Goal: Information Seeking & Learning: Learn about a topic

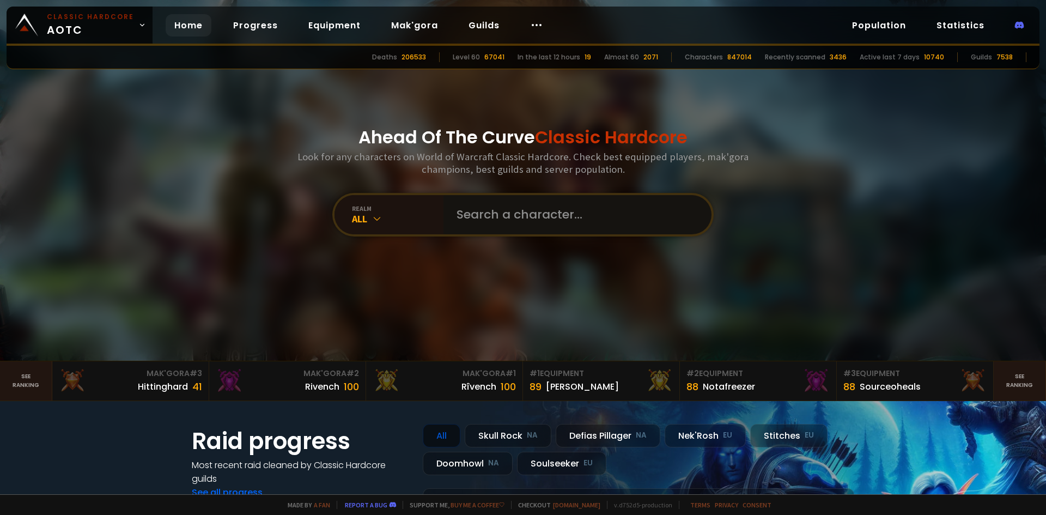
drag, startPoint x: 487, startPoint y: 202, endPoint x: 293, endPoint y: 192, distance: 194.3
click at [487, 202] on input "text" at bounding box center [574, 214] width 248 height 39
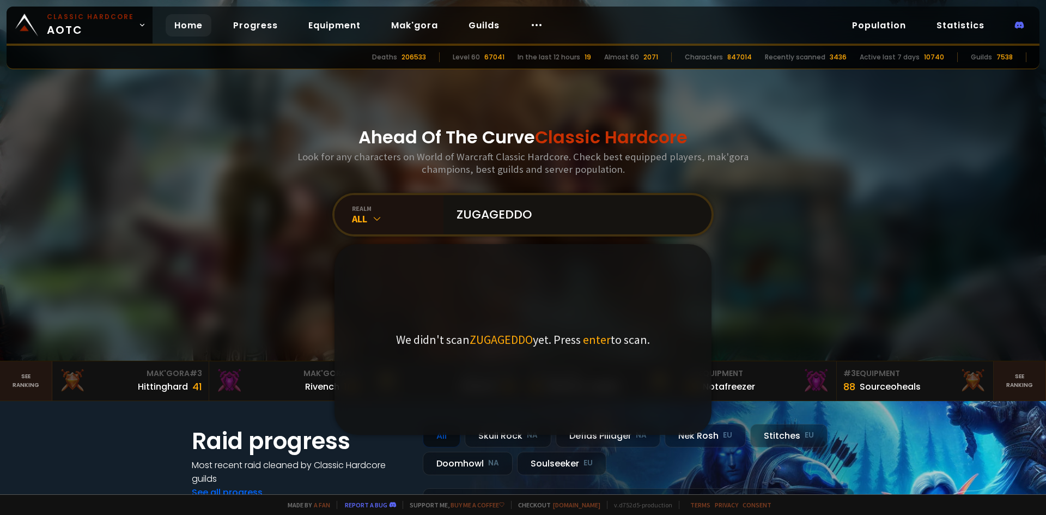
type input "ZUGAGEDDON"
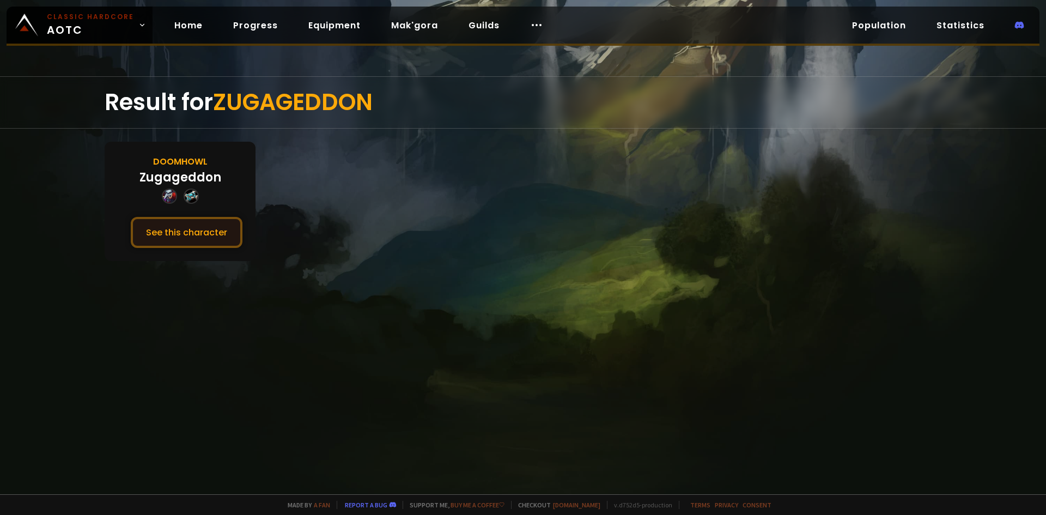
click at [163, 231] on button "See this character" at bounding box center [187, 232] width 112 height 31
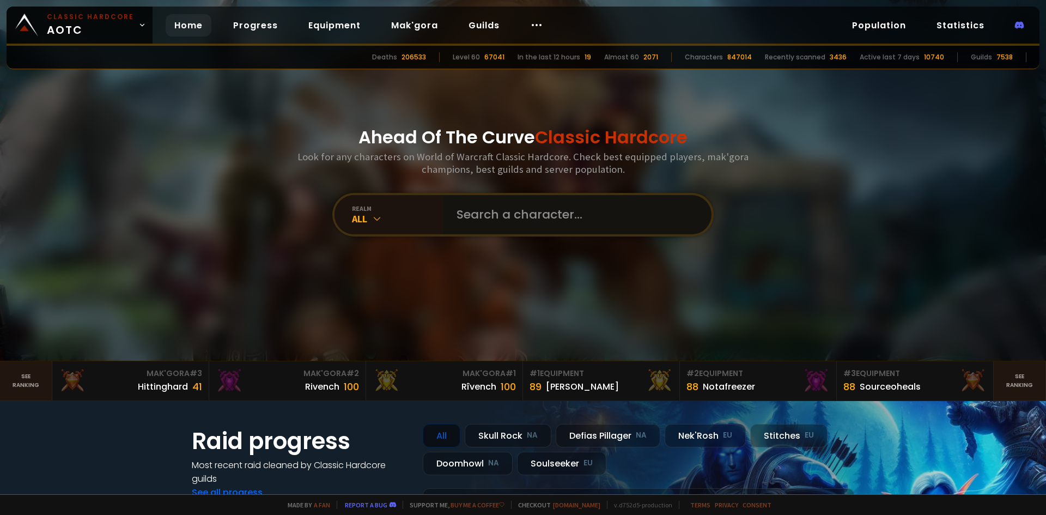
click at [461, 208] on input "text" at bounding box center [574, 214] width 248 height 39
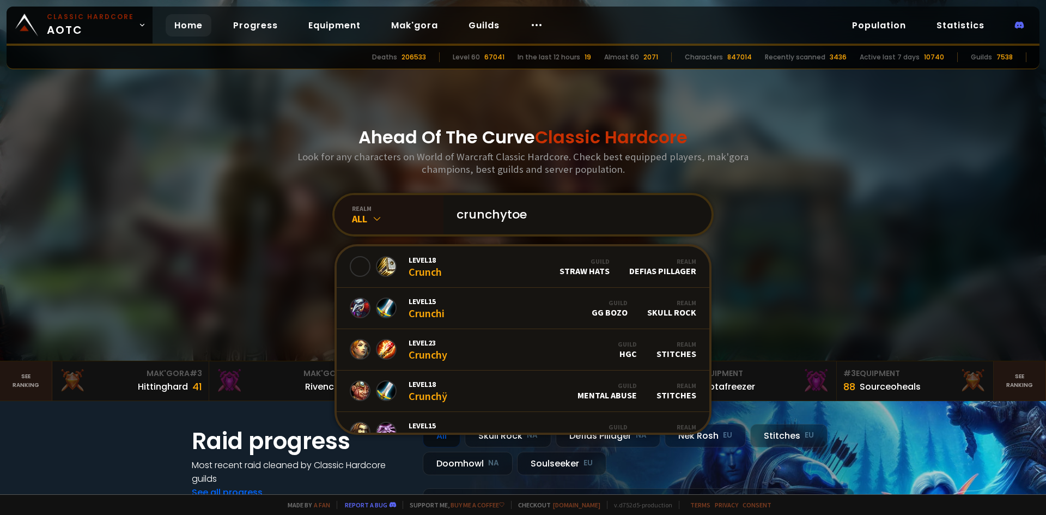
type input "crunchytoes"
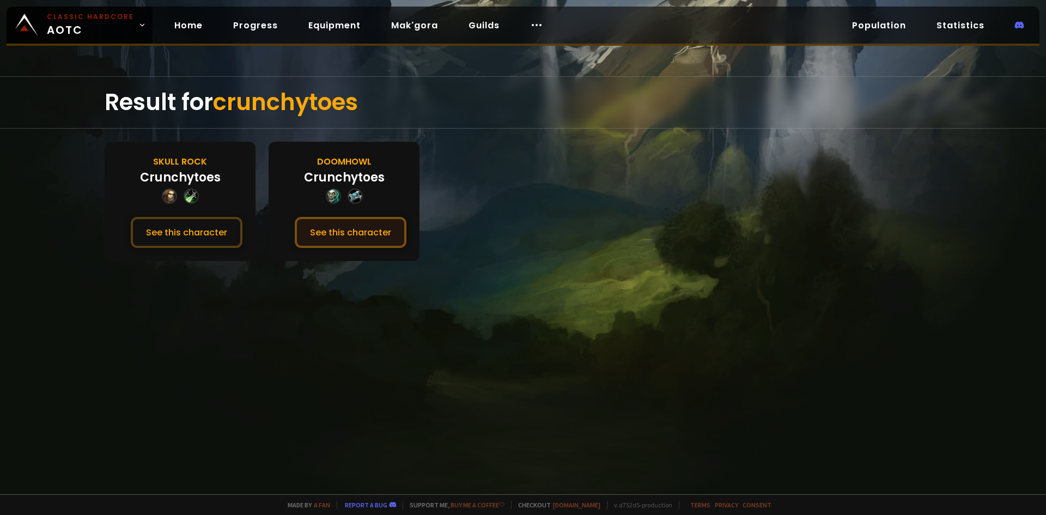
click at [329, 232] on button "See this character" at bounding box center [351, 232] width 112 height 31
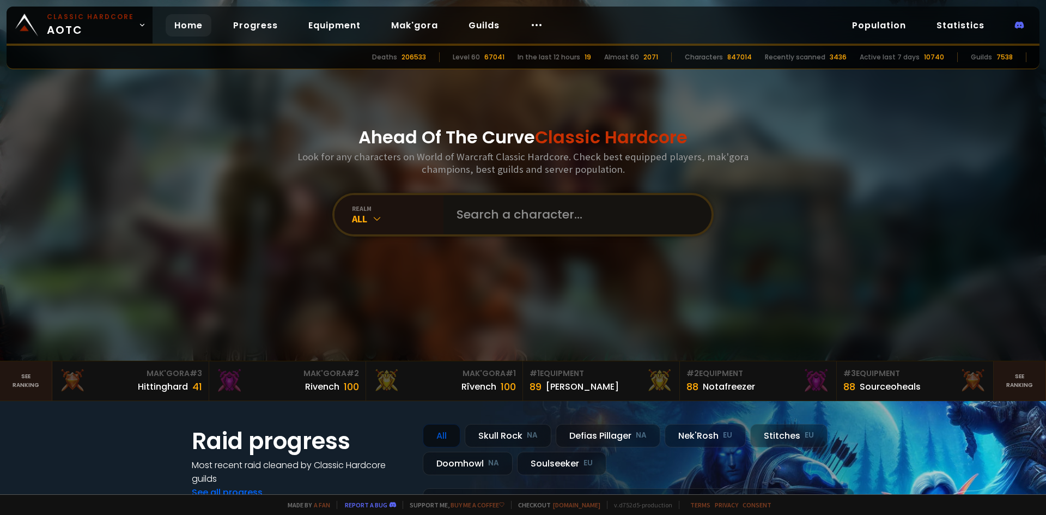
click at [464, 206] on input "text" at bounding box center [574, 214] width 248 height 39
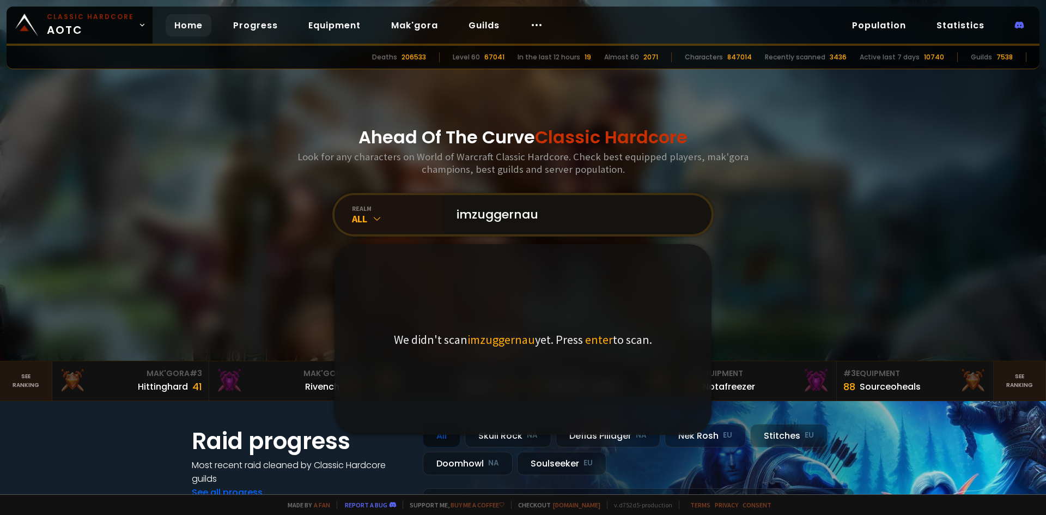
type input "imzuggernaut"
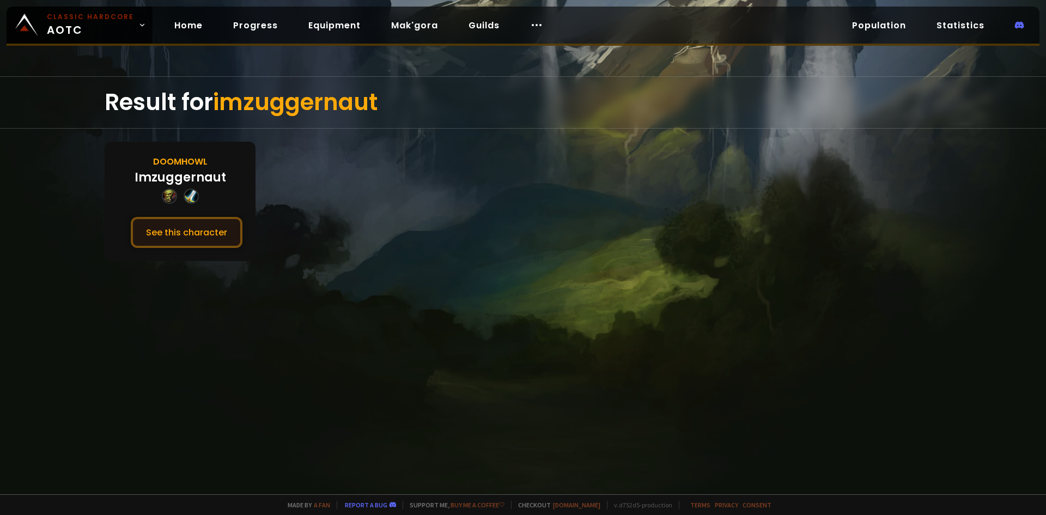
click at [210, 225] on button "See this character" at bounding box center [187, 232] width 112 height 31
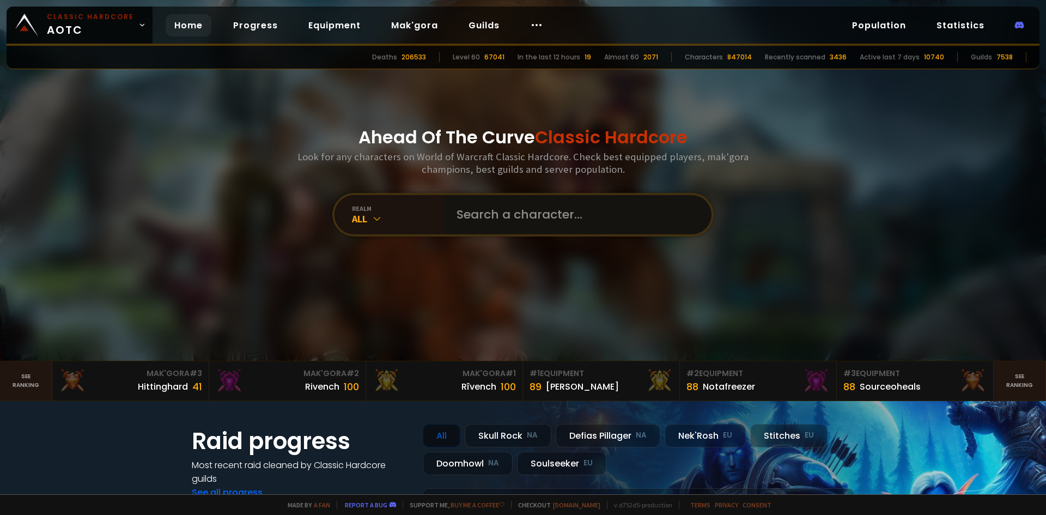
click at [489, 208] on input "text" at bounding box center [574, 214] width 248 height 39
type input "splurg"
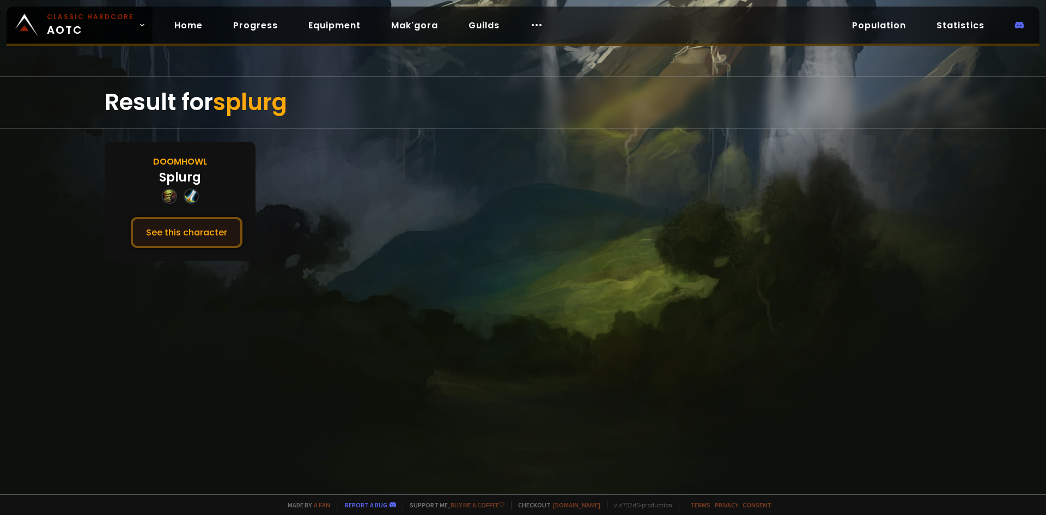
click at [224, 228] on button "See this character" at bounding box center [187, 232] width 112 height 31
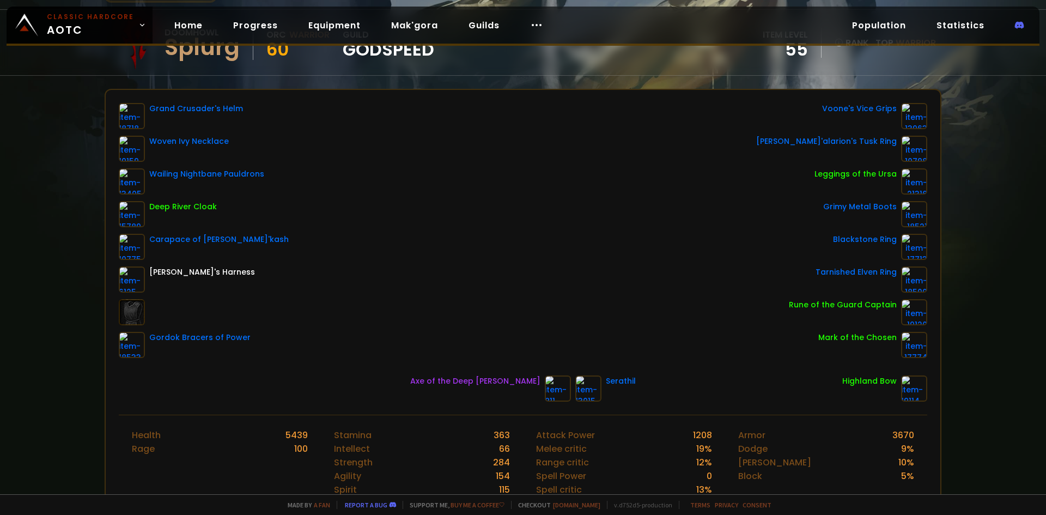
scroll to position [109, 0]
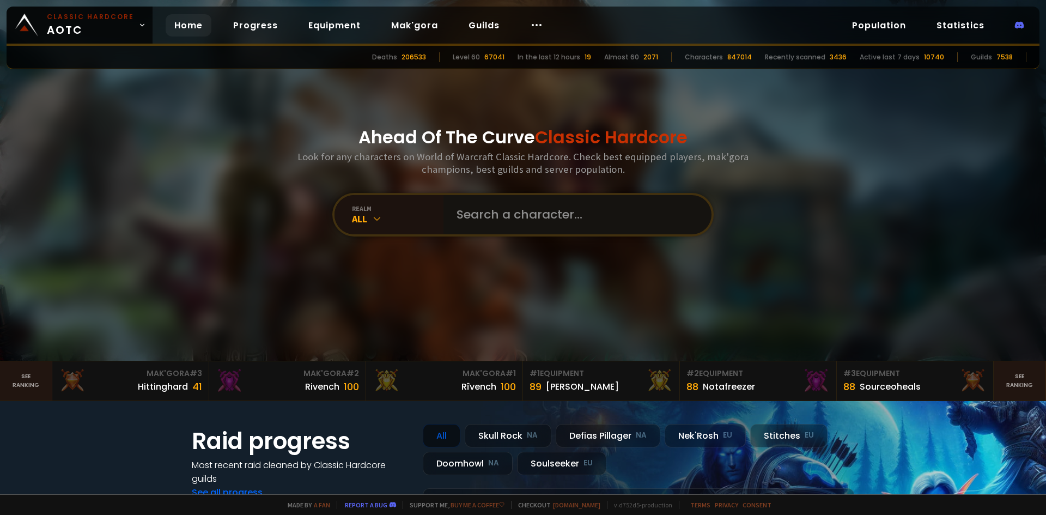
click at [471, 213] on input "text" at bounding box center [574, 214] width 248 height 39
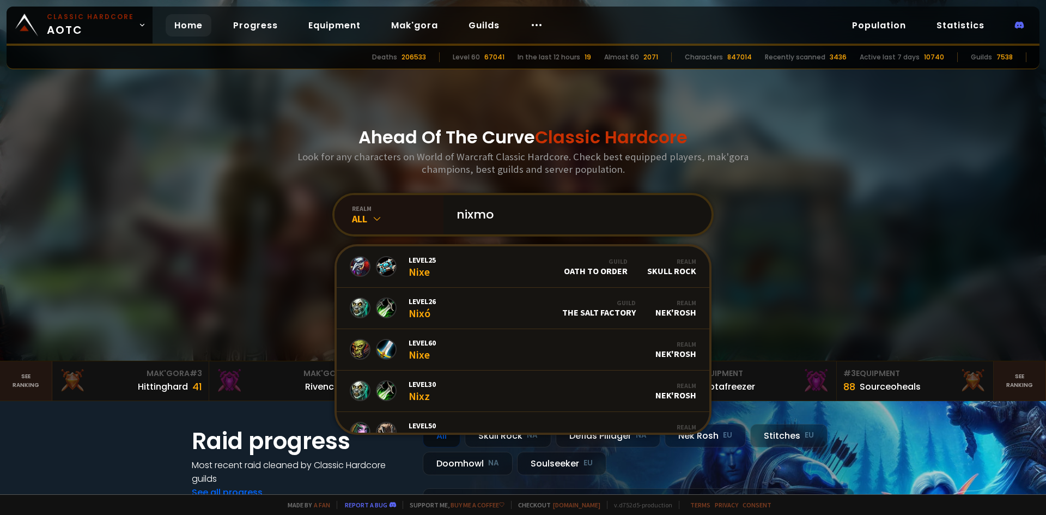
type input "nixmox"
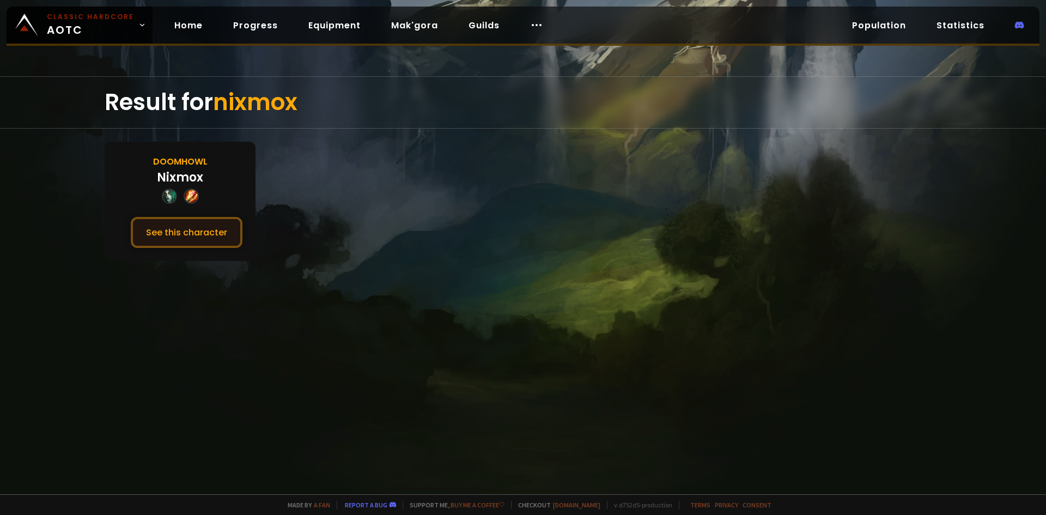
click at [206, 237] on button "See this character" at bounding box center [187, 232] width 112 height 31
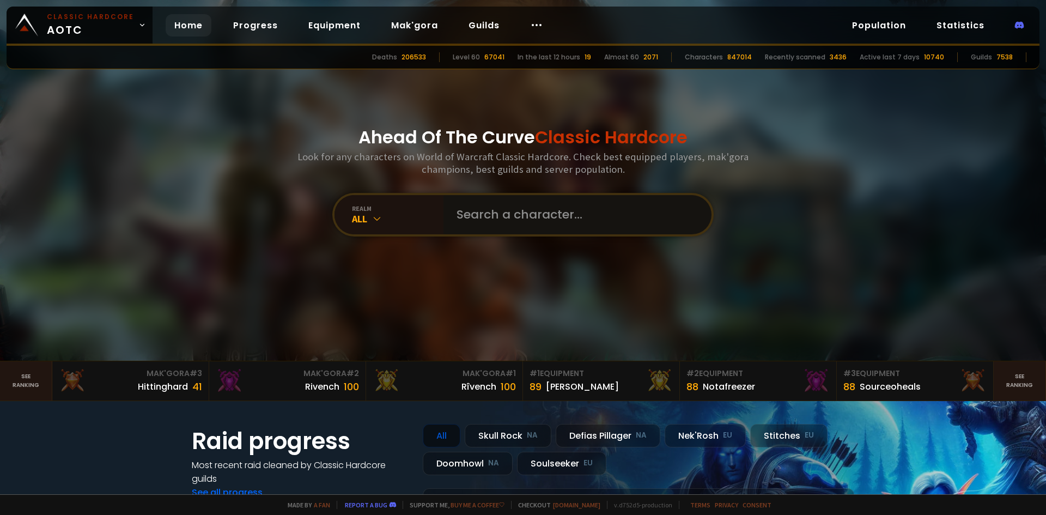
click at [486, 212] on input "text" at bounding box center [574, 214] width 248 height 39
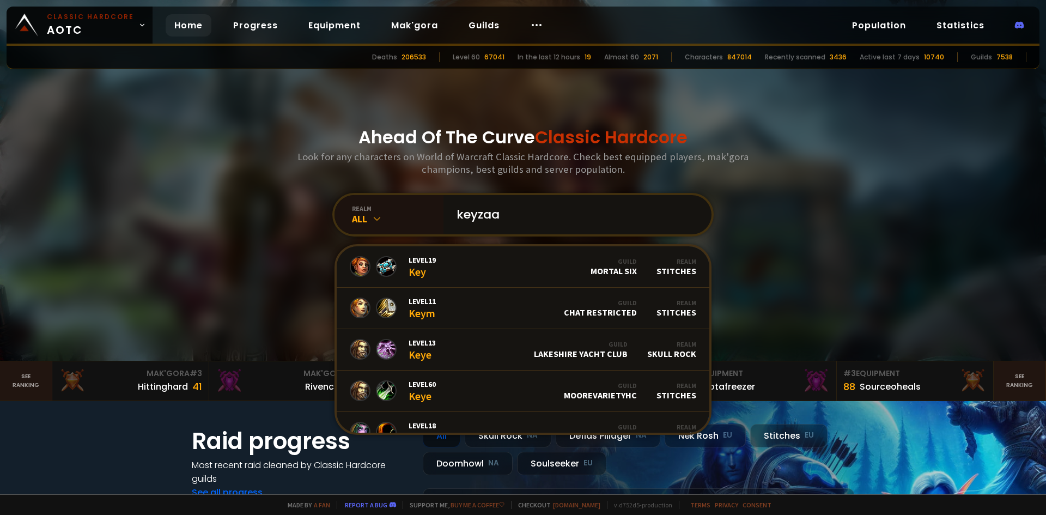
type input "keyzaar"
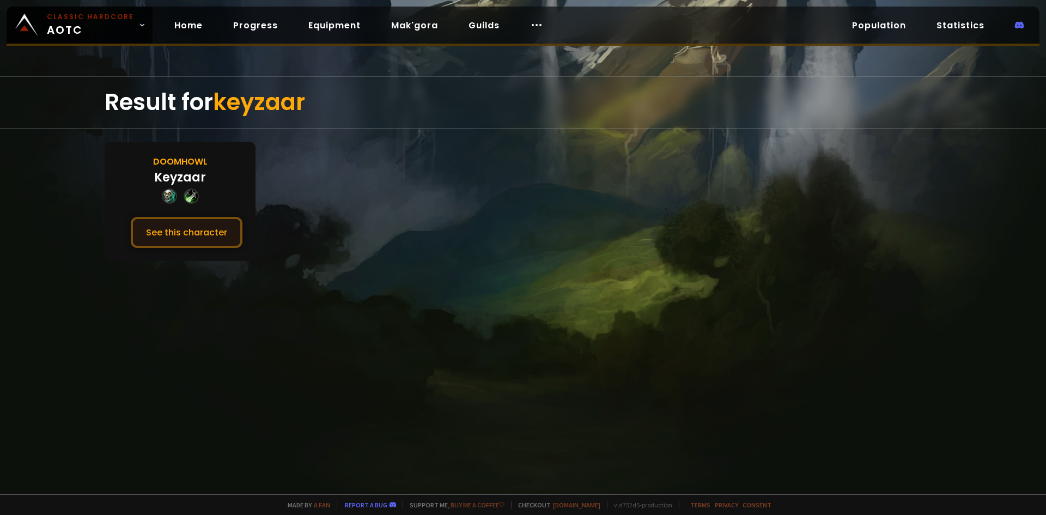
click at [173, 242] on button "See this character" at bounding box center [187, 232] width 112 height 31
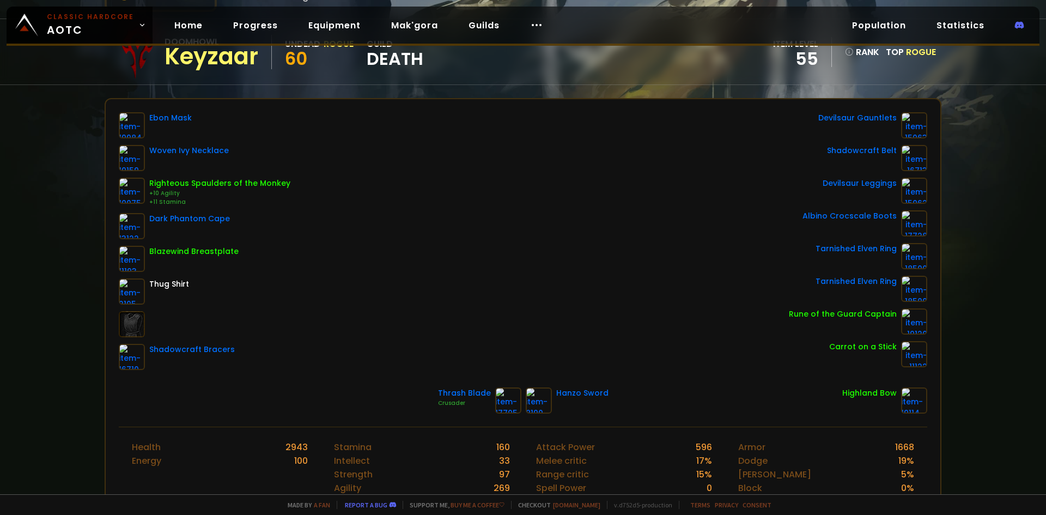
scroll to position [109, 0]
